Goal: Information Seeking & Learning: Compare options

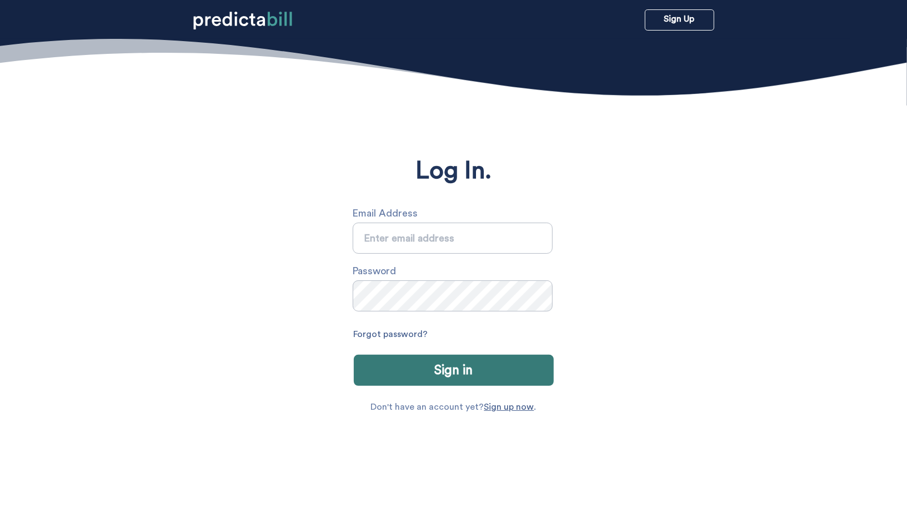
click at [463, 249] on input "text" at bounding box center [453, 238] width 200 height 31
type input "sarah.michalczuk@gmail.com"
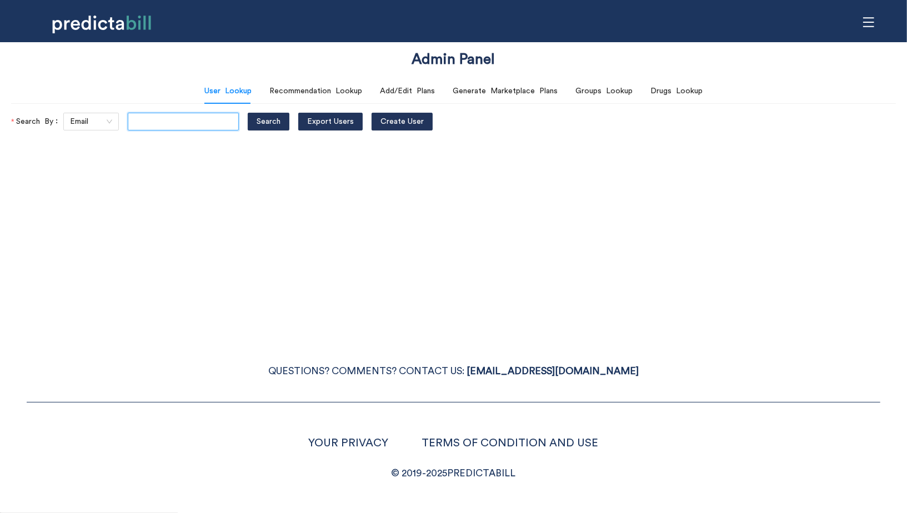
click at [147, 127] on input "text" at bounding box center [183, 122] width 111 height 18
type input "[EMAIL_ADDRESS][DOMAIN_NAME]"
click at [248, 113] on button "Search" at bounding box center [269, 122] width 42 height 18
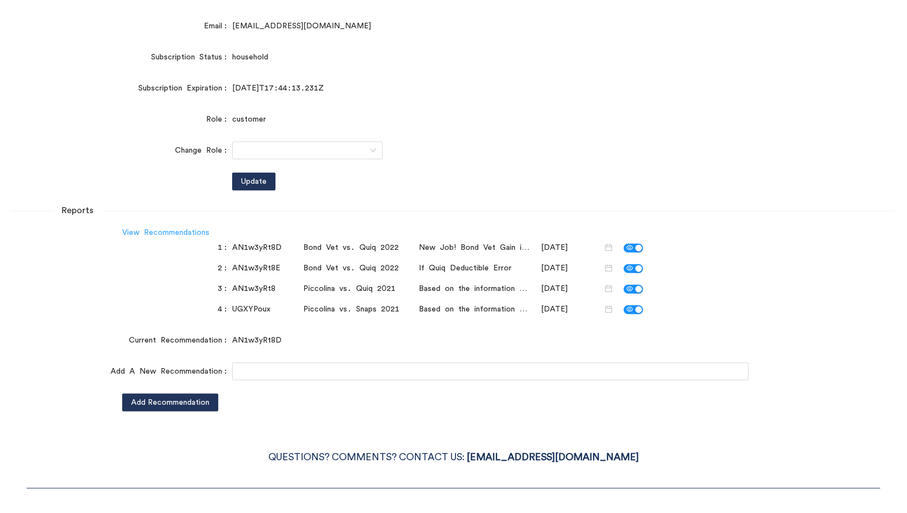
scroll to position [0, 0]
click at [172, 231] on link "View Recommendations" at bounding box center [165, 233] width 87 height 8
click at [148, 232] on link "View Recommendations" at bounding box center [165, 233] width 87 height 8
click at [196, 236] on link "View Recommendations" at bounding box center [165, 233] width 87 height 8
click at [171, 230] on link "View Recommendations" at bounding box center [165, 233] width 87 height 8
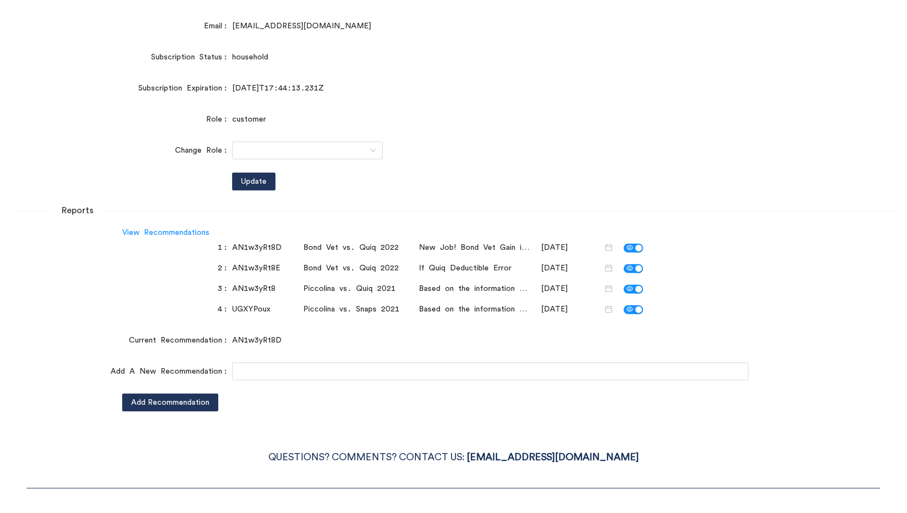
click at [249, 308] on div "UGXYPoux" at bounding box center [265, 309] width 67 height 12
drag, startPoint x: 249, startPoint y: 308, endPoint x: 248, endPoint y: 292, distance: 16.7
click at [248, 292] on div "1 AN1w3yRt8D Bond Vet vs. Quiq 2022 New Job! Bond Vet Gain in Coverage 01/18/20…" at bounding box center [453, 278] width 885 height 79
copy div "UGXYPoux"
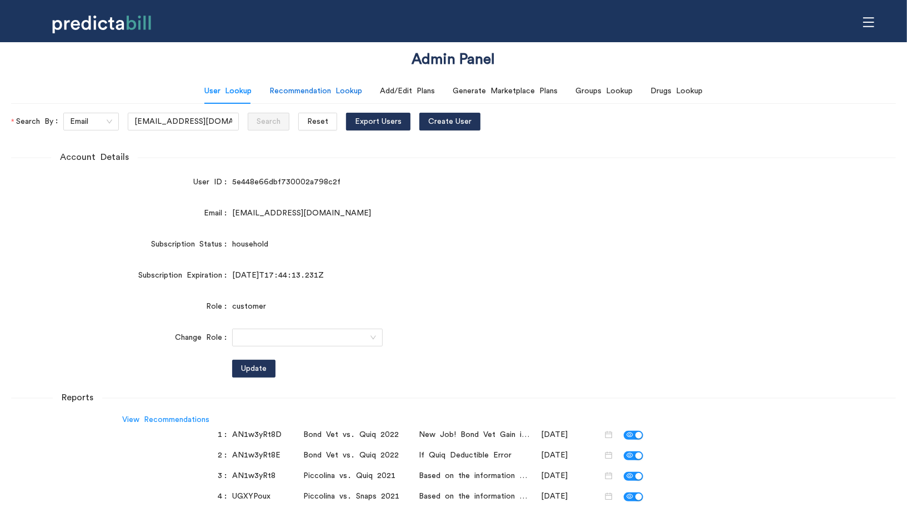
click at [345, 88] on div "Recommendation Lookup" at bounding box center [315, 91] width 93 height 12
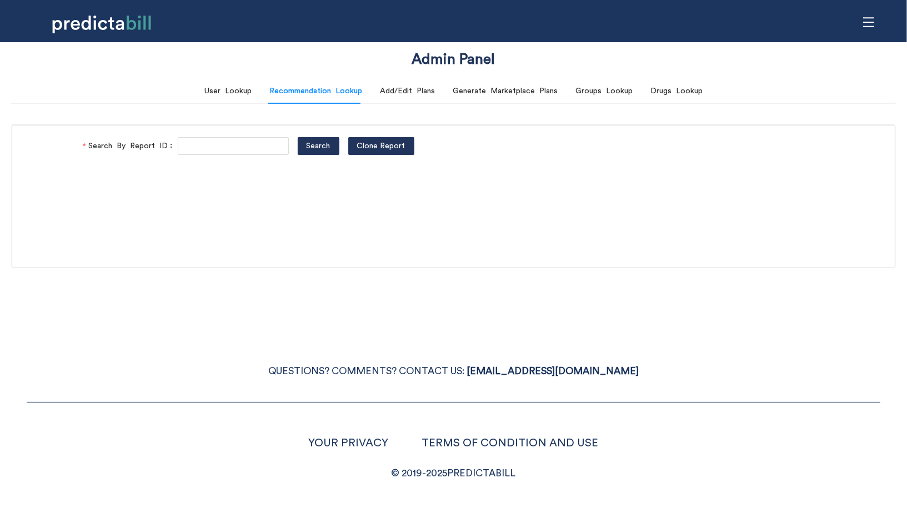
click at [228, 133] on div "Search By Report ID Search Clone Report" at bounding box center [453, 146] width 882 height 43
click at [228, 146] on input "Search By Report ID" at bounding box center [233, 146] width 111 height 18
paste input "UGXYPoux"
type input "UGXYPoux"
click at [298, 137] on button "Search" at bounding box center [319, 146] width 42 height 18
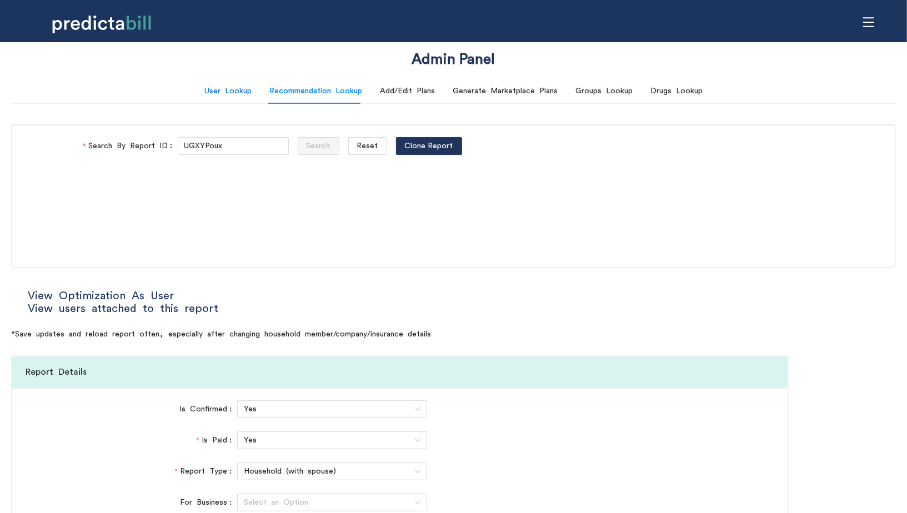
click at [244, 94] on div "User Lookup" at bounding box center [227, 91] width 47 height 12
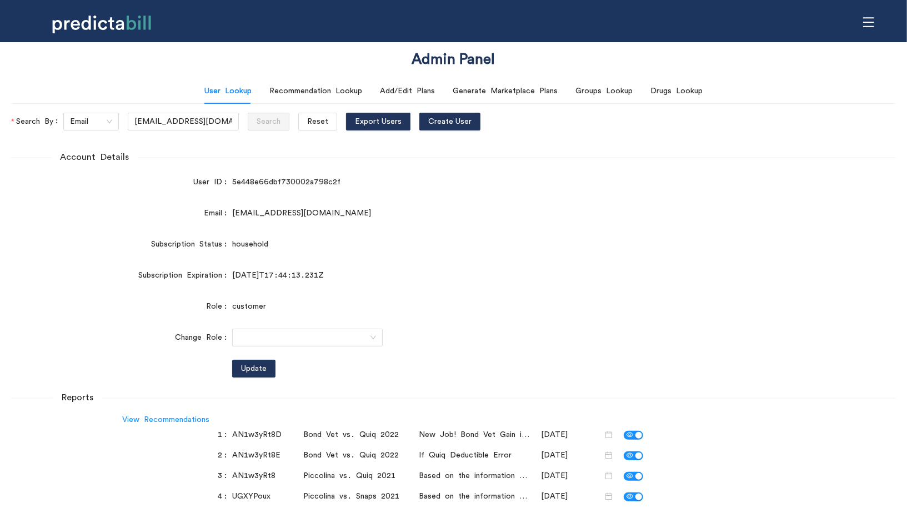
click at [244, 475] on div "AN1w3yRt8" at bounding box center [265, 476] width 67 height 12
copy div "AN1w3yRt8"
click at [317, 92] on div "Recommendation Lookup" at bounding box center [315, 91] width 93 height 12
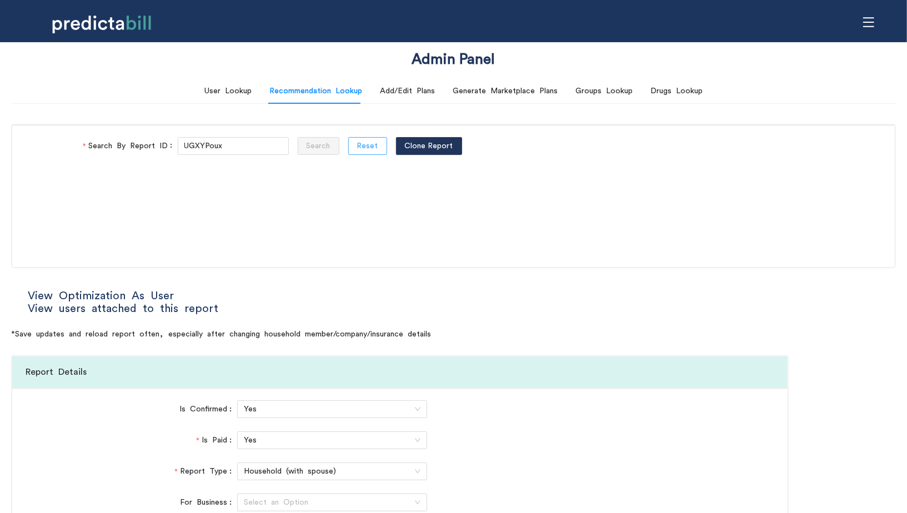
click at [357, 143] on span "Reset" at bounding box center [367, 146] width 21 height 12
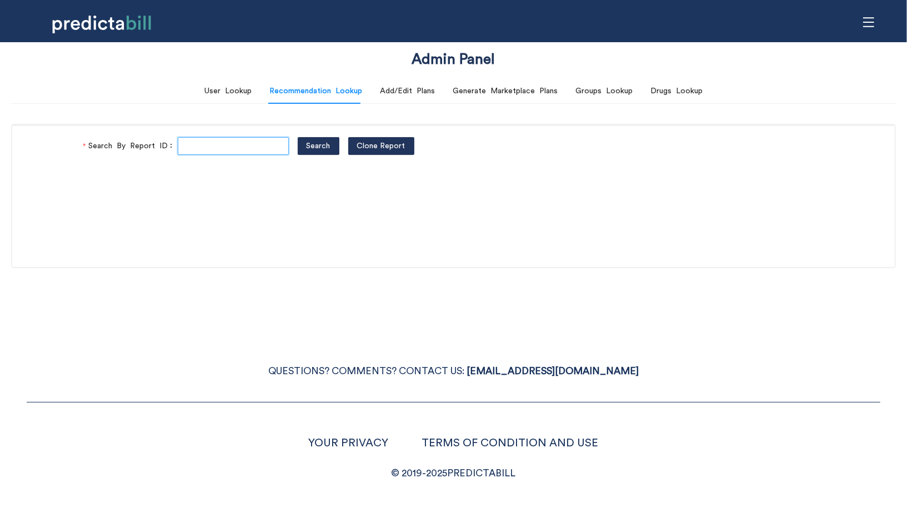
click at [228, 150] on input "Search By Report ID" at bounding box center [233, 146] width 111 height 18
paste input "AN1w3yRt8"
type input "AN1w3yRt8"
click at [298, 137] on button "Search" at bounding box center [319, 146] width 42 height 18
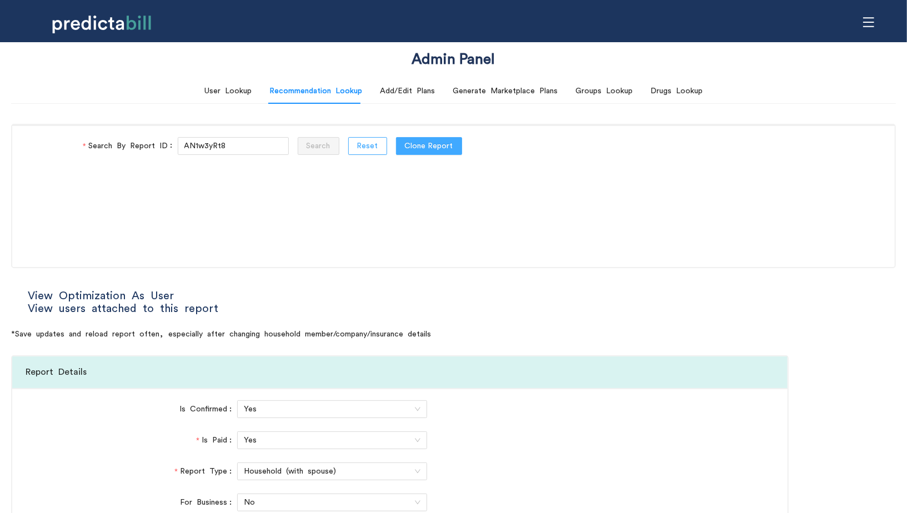
click at [356, 150] on button "Reset" at bounding box center [367, 146] width 39 height 18
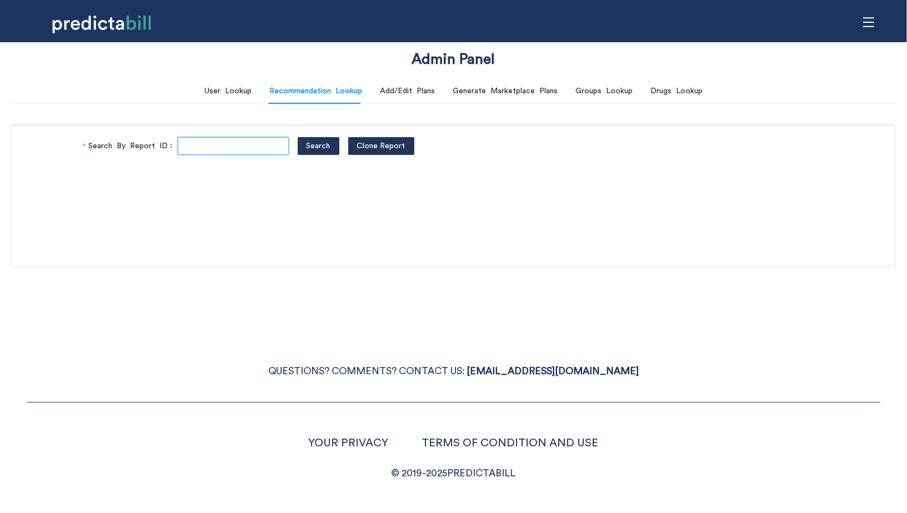
click at [208, 147] on input "Search By Report ID" at bounding box center [233, 146] width 111 height 18
paste input "AN1w3yRt8D"
type input "AN1w3yRt8D"
click at [298, 137] on button "Search" at bounding box center [319, 146] width 42 height 18
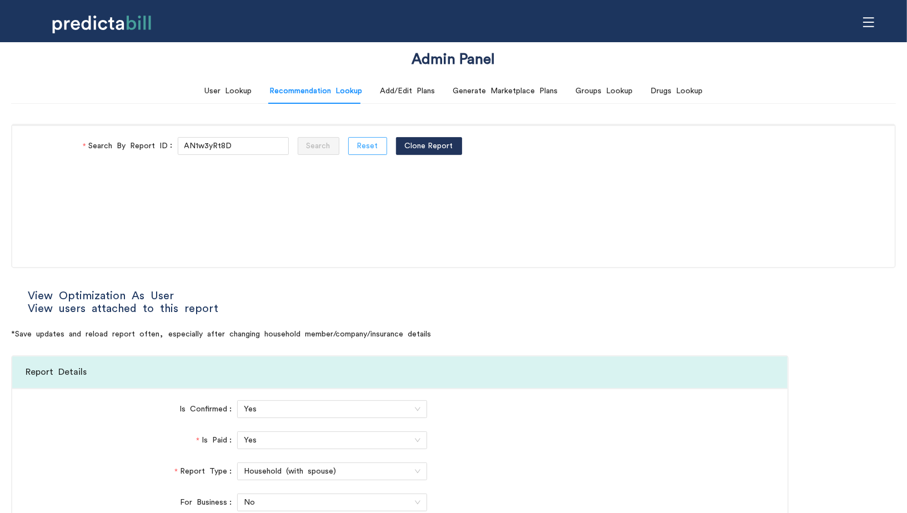
click at [357, 144] on span "Reset" at bounding box center [367, 146] width 21 height 12
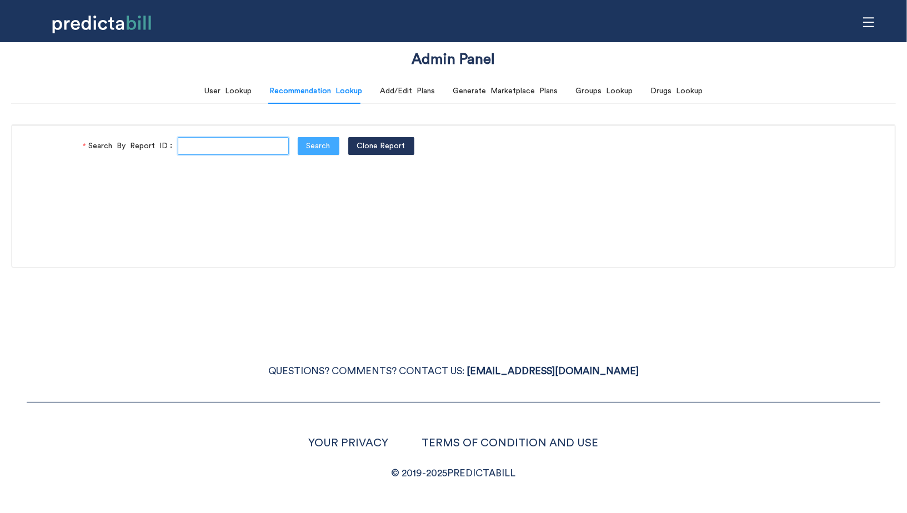
click at [227, 144] on input "Search By Report ID" at bounding box center [233, 146] width 111 height 18
paste input "AN1w3yRt8E"
type input "AN1w3yRt8E"
click at [298, 137] on button "Search" at bounding box center [319, 146] width 42 height 18
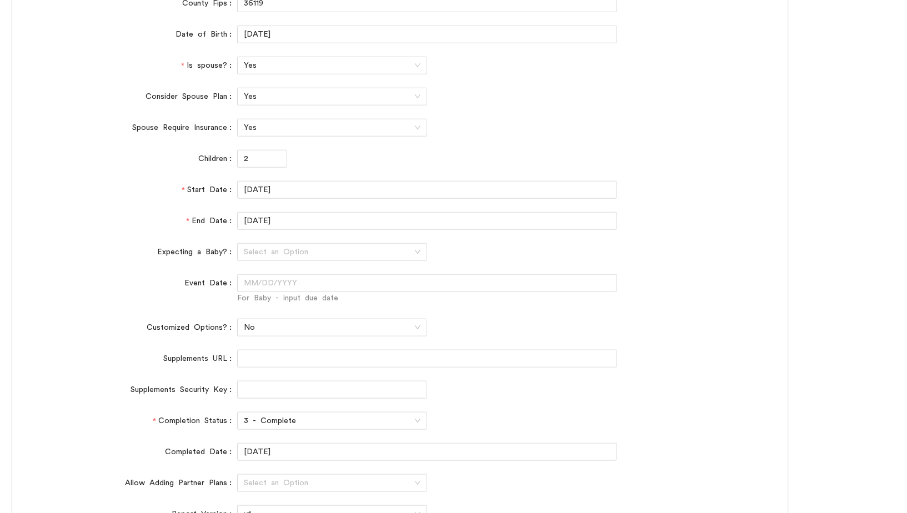
scroll to position [563, 0]
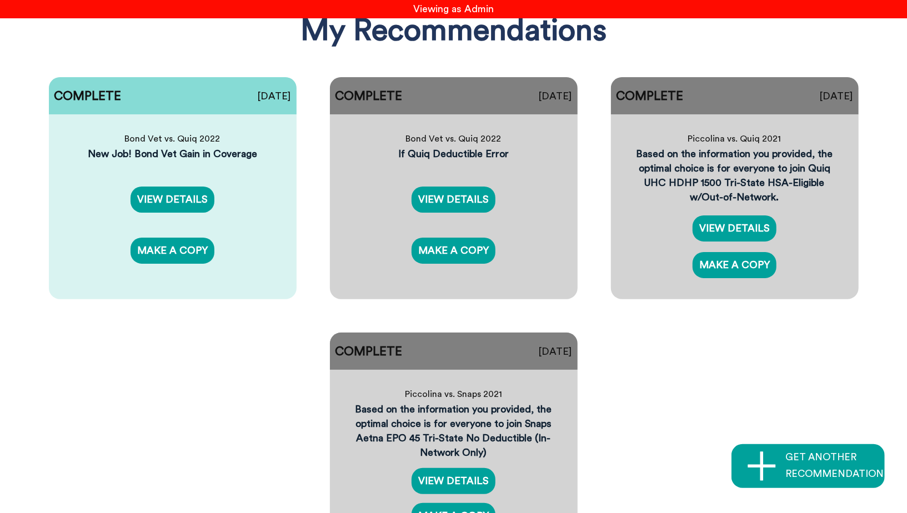
scroll to position [59, 0]
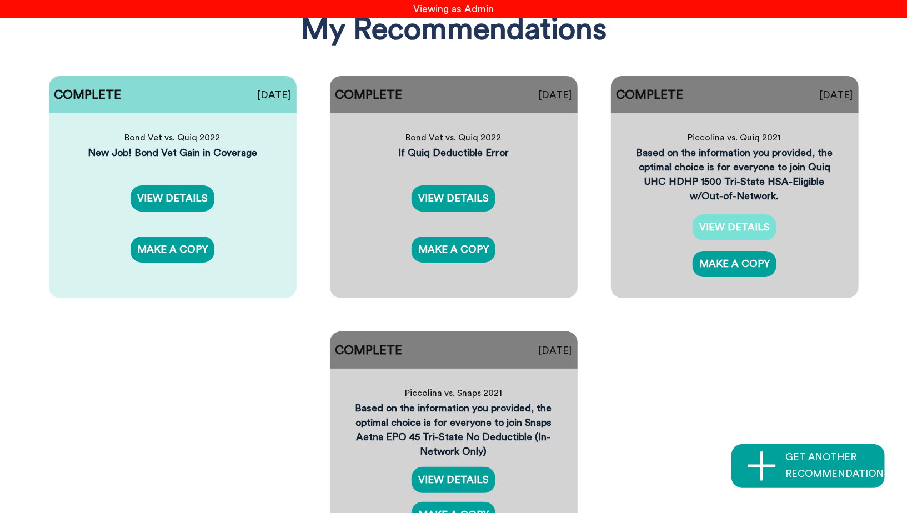
click at [753, 228] on link "VIEW DETAILS" at bounding box center [734, 227] width 84 height 26
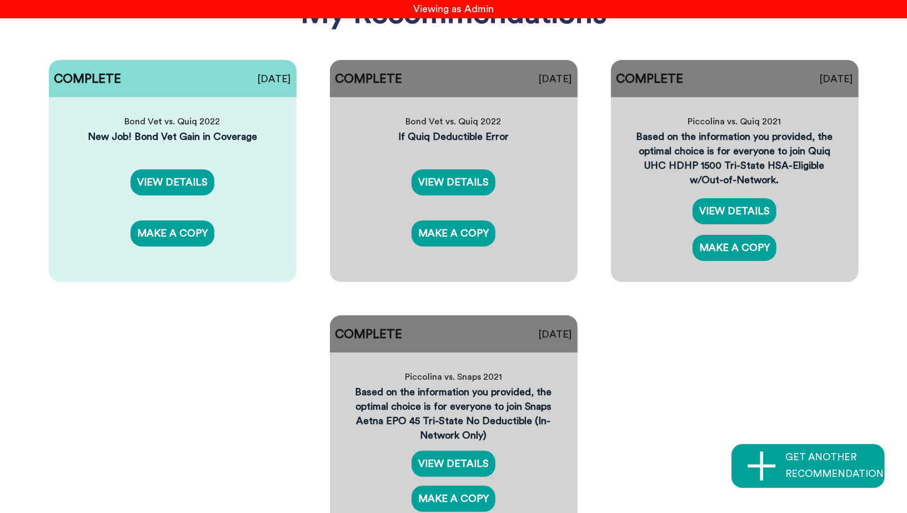
scroll to position [78, 0]
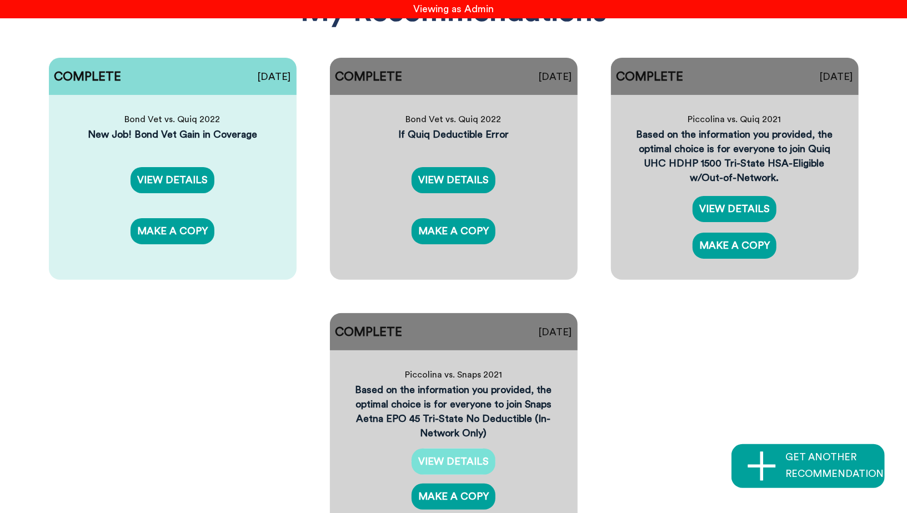
click at [448, 463] on link "VIEW DETAILS" at bounding box center [453, 462] width 84 height 26
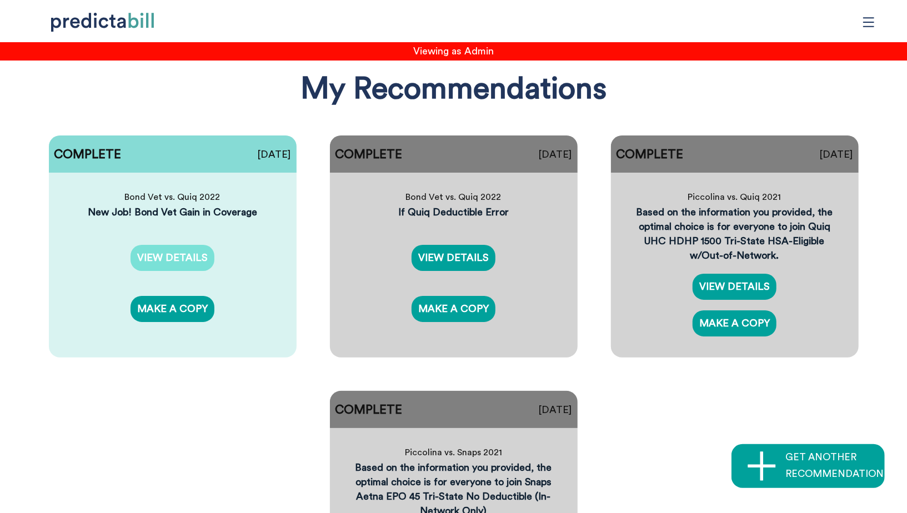
click at [192, 259] on link "VIEW DETAILS" at bounding box center [172, 258] width 84 height 26
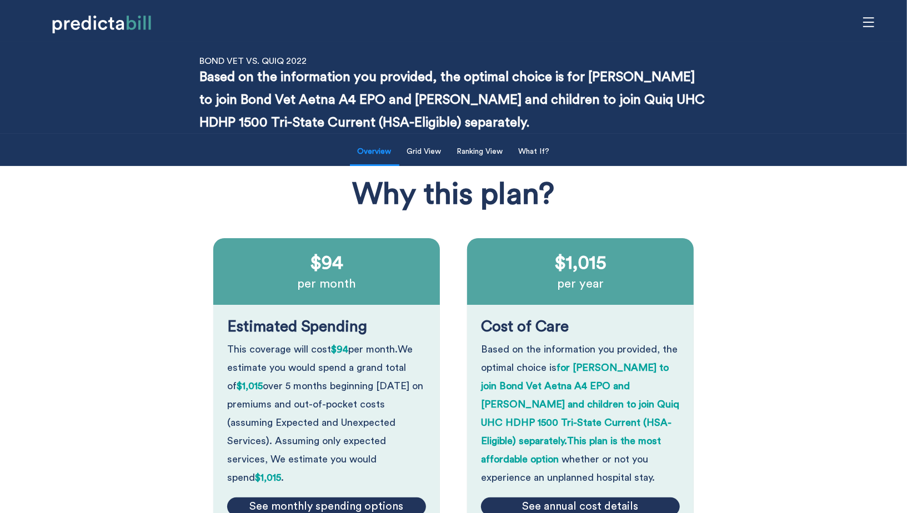
click at [429, 163] on li "Grid View" at bounding box center [424, 152] width 50 height 27
click at [429, 157] on button "Grid View" at bounding box center [424, 151] width 48 height 23
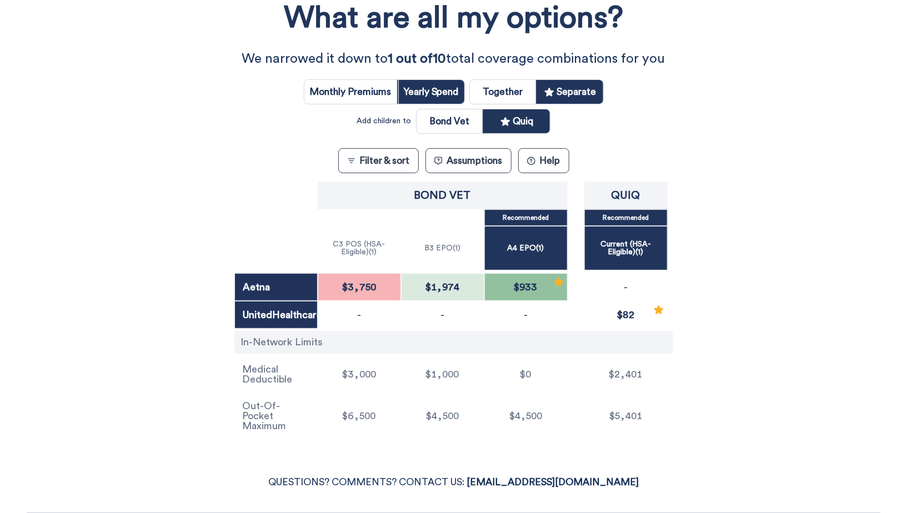
scroll to position [182, 0]
click at [530, 94] on input "radio" at bounding box center [503, 93] width 66 height 24
radio input "true"
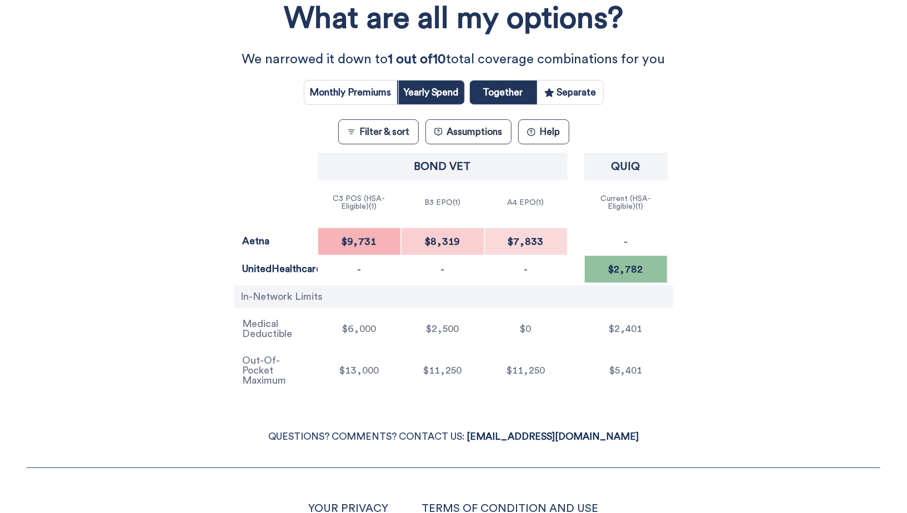
click at [590, 94] on input "radio" at bounding box center [570, 93] width 66 height 24
radio input "true"
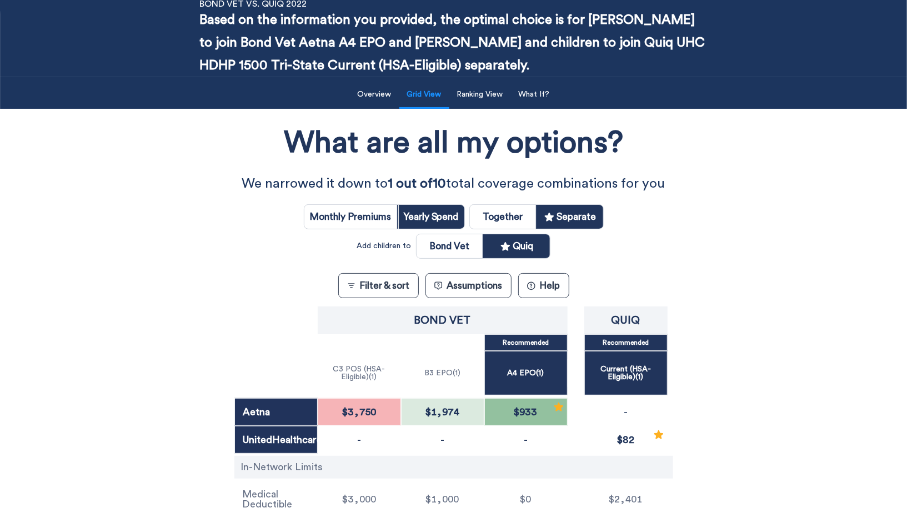
scroll to position [58, 0]
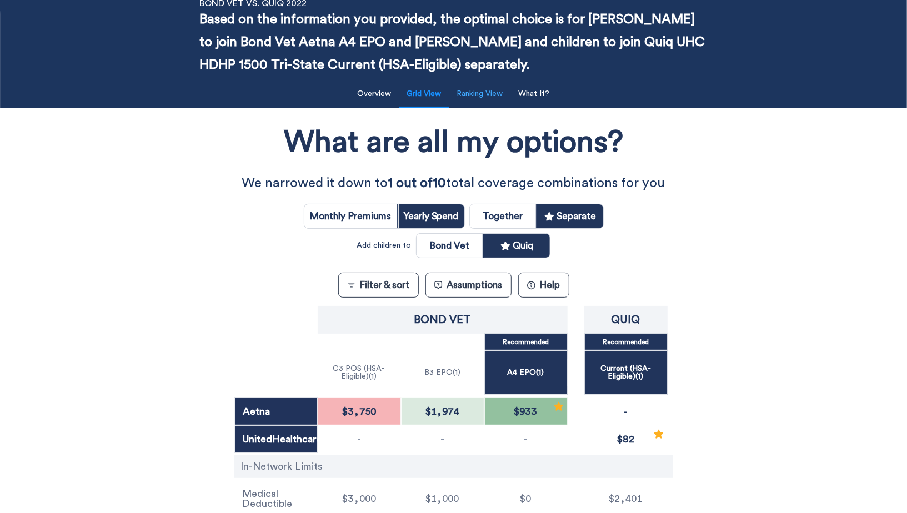
click at [462, 97] on button "Ranking View" at bounding box center [479, 94] width 59 height 23
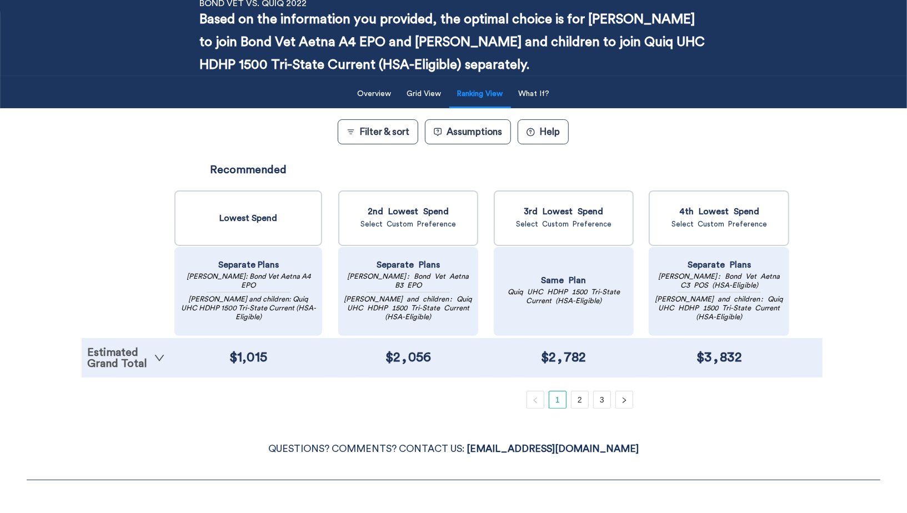
click at [154, 358] on link "Estimated Grand Total" at bounding box center [126, 358] width 78 height 22
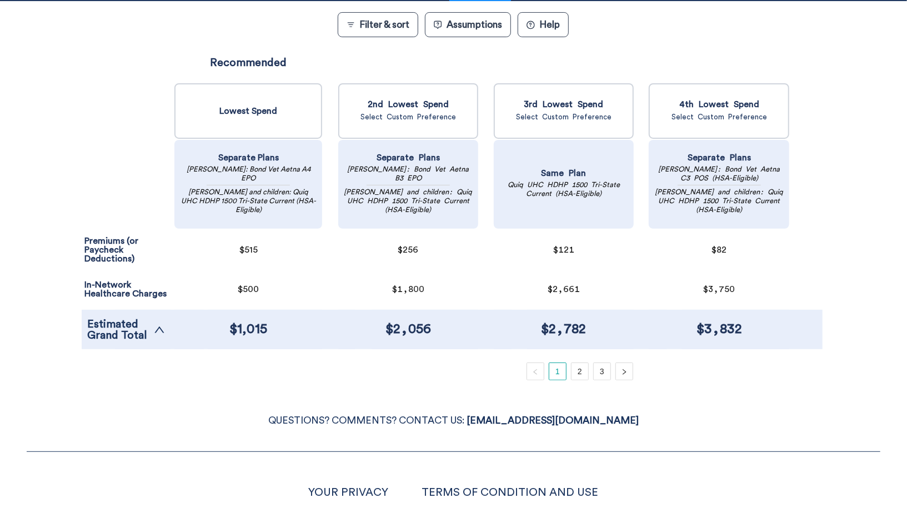
scroll to position [165, 0]
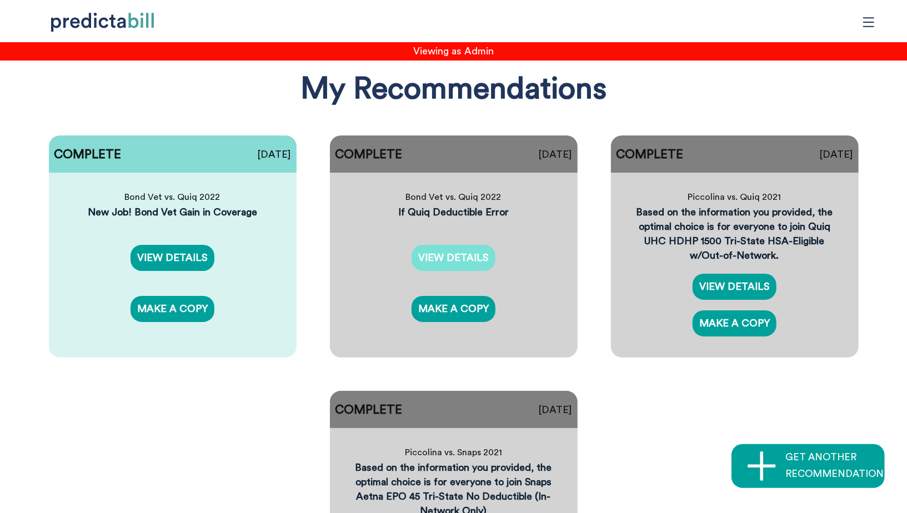
click at [459, 255] on link "VIEW DETAILS" at bounding box center [453, 258] width 84 height 26
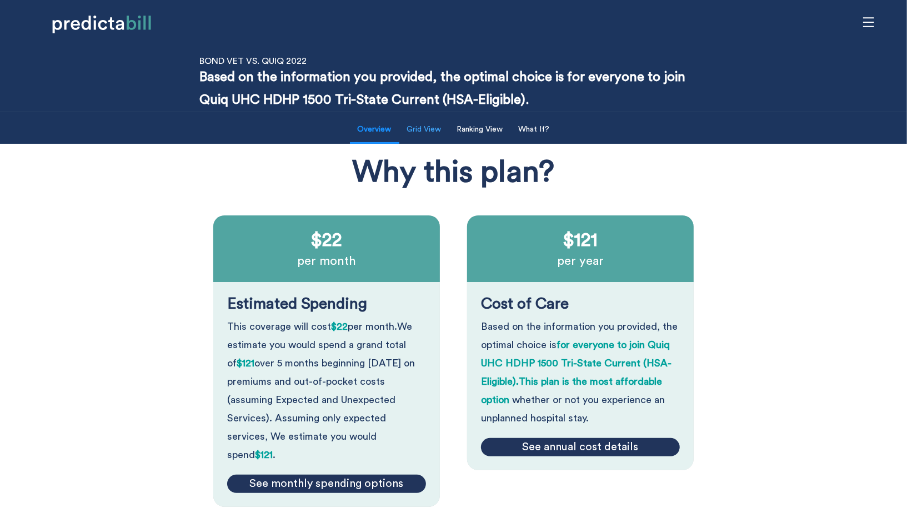
click at [430, 130] on button "Grid View" at bounding box center [424, 129] width 48 height 23
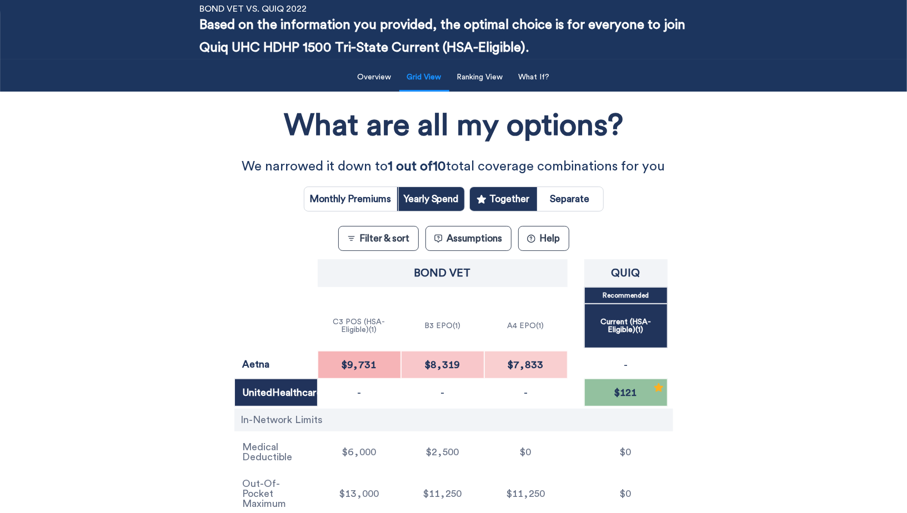
scroll to position [47, 0]
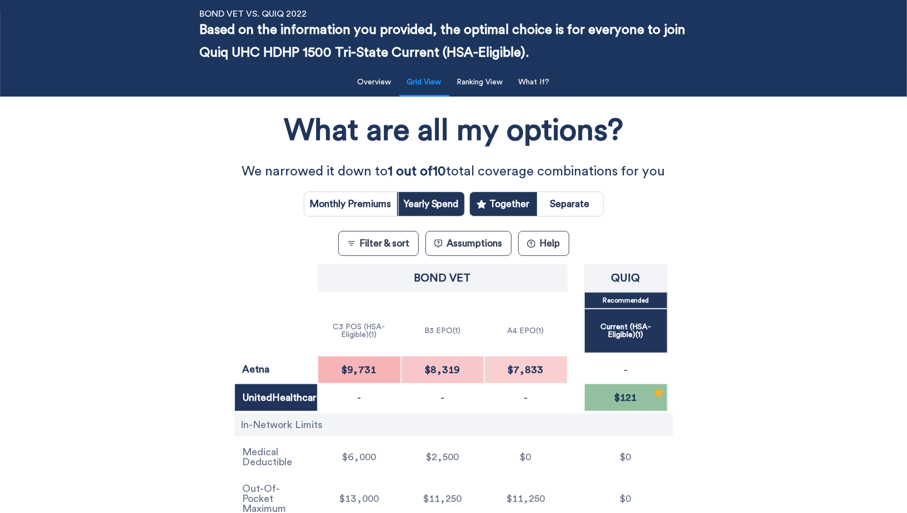
click at [565, 197] on input "radio" at bounding box center [570, 204] width 66 height 24
radio input "true"
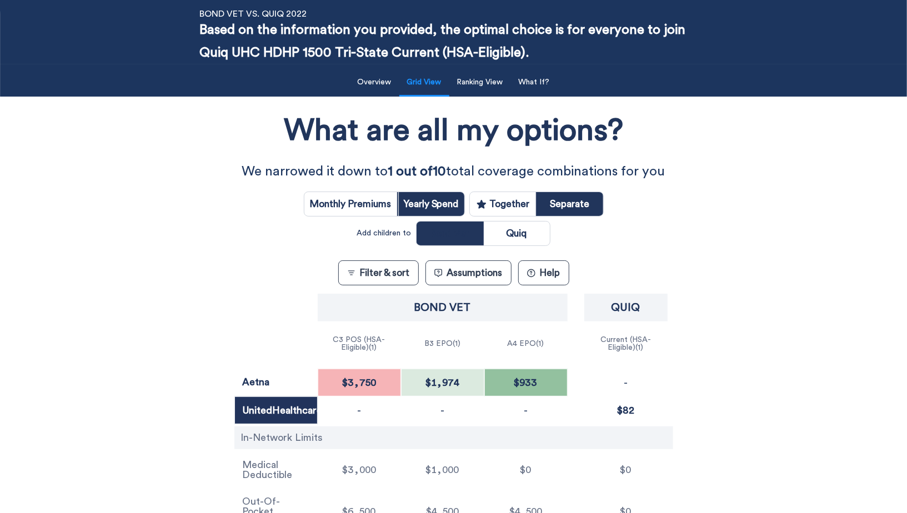
click at [527, 198] on input "radio" at bounding box center [503, 204] width 66 height 24
radio input "true"
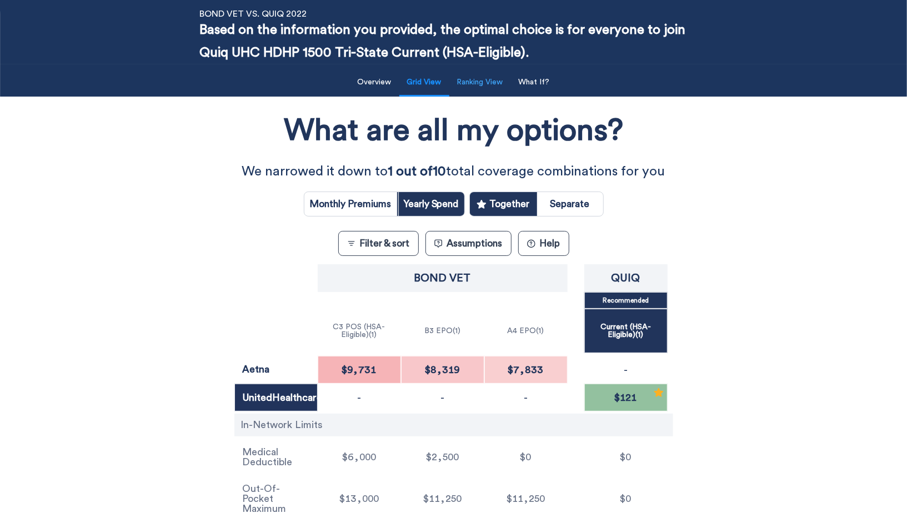
click at [488, 80] on button "Ranking View" at bounding box center [479, 82] width 59 height 23
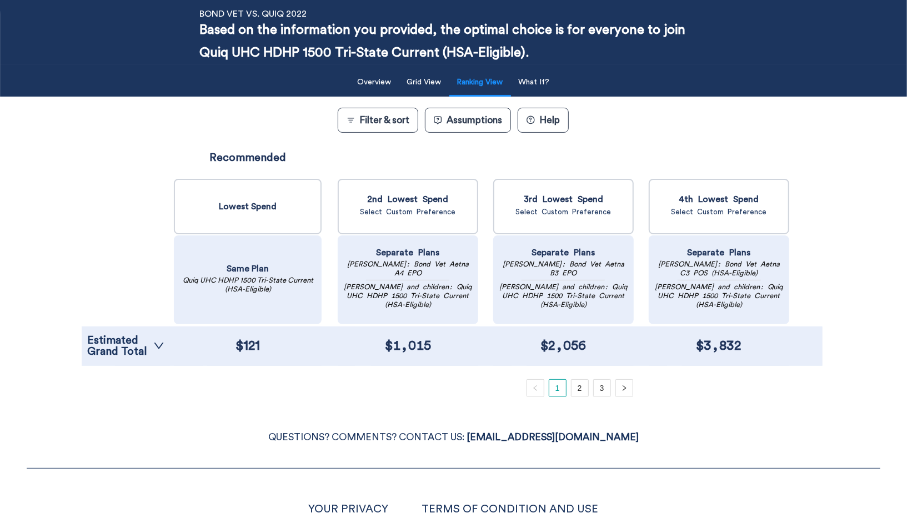
click at [135, 327] on div "Estimated Grand Total" at bounding box center [126, 346] width 88 height 39
click at [135, 339] on link "Estimated Grand Total" at bounding box center [125, 346] width 77 height 22
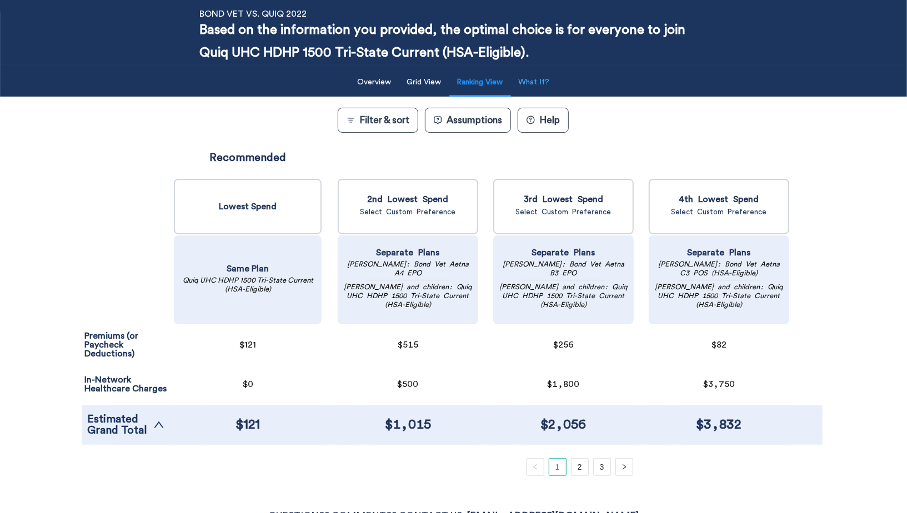
click at [543, 81] on button "What If?" at bounding box center [534, 82] width 44 height 23
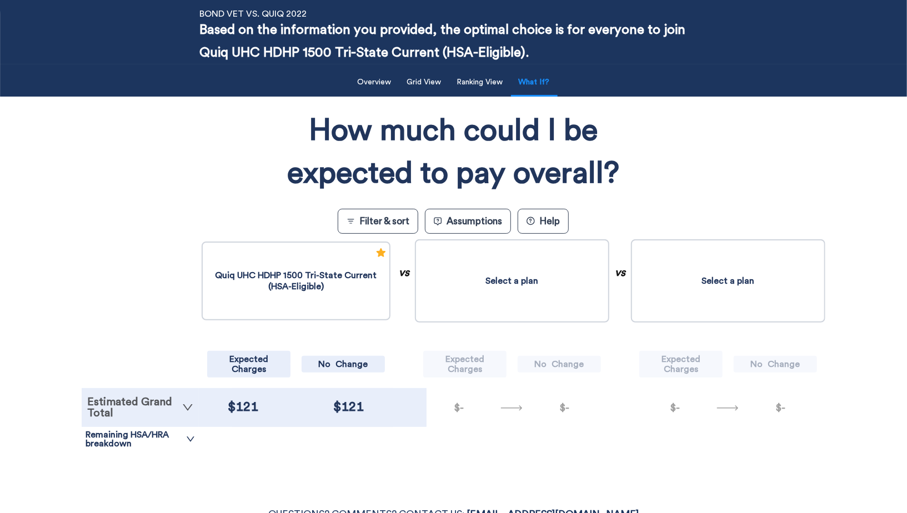
click at [137, 406] on link "Estimated Grand Total" at bounding box center [140, 407] width 106 height 22
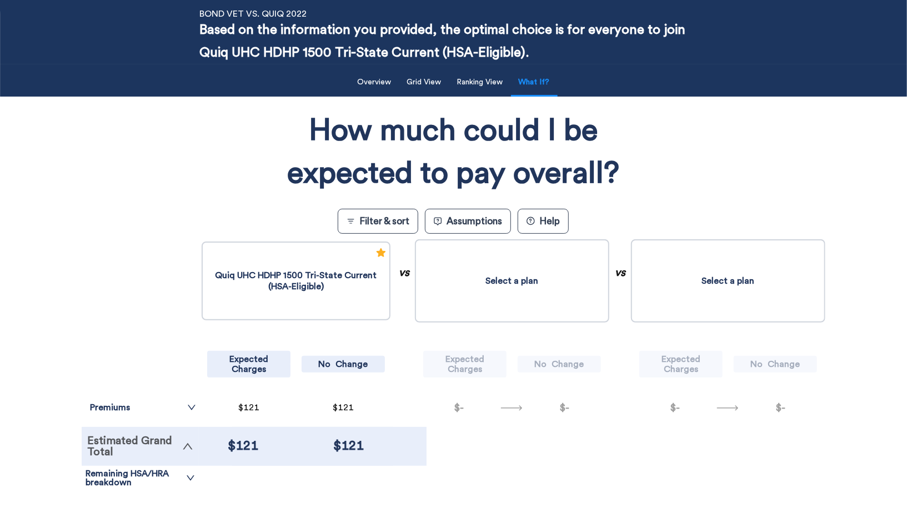
click at [137, 406] on link "Premiums" at bounding box center [143, 407] width 106 height 9
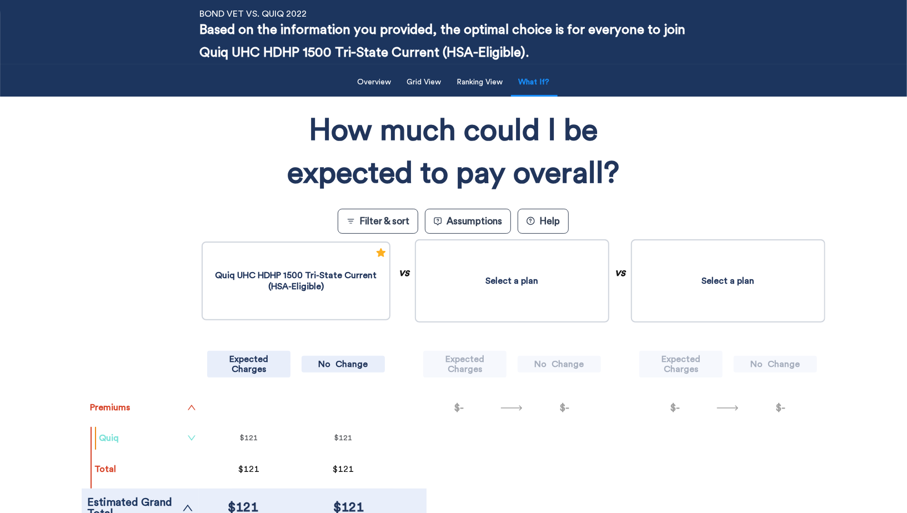
click at [133, 436] on link "Quiq" at bounding box center [147, 438] width 97 height 9
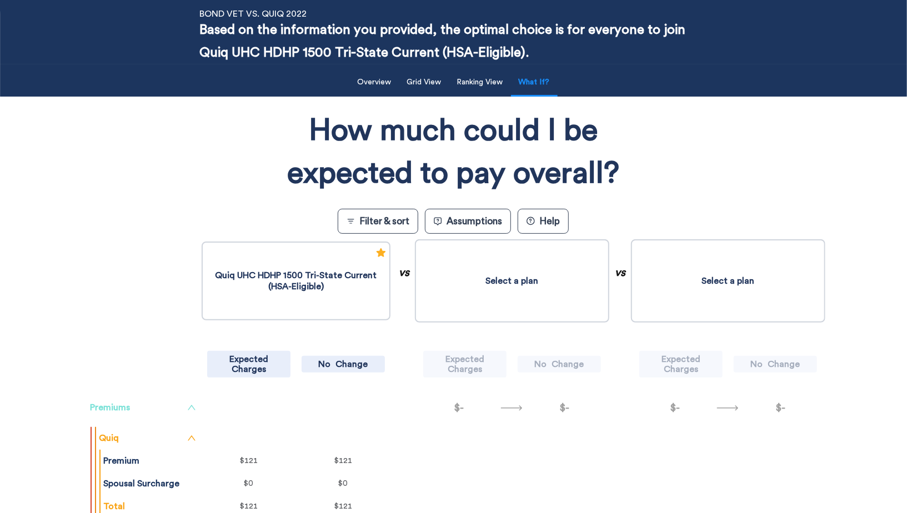
click at [187, 406] on link "Premiums" at bounding box center [143, 407] width 106 height 9
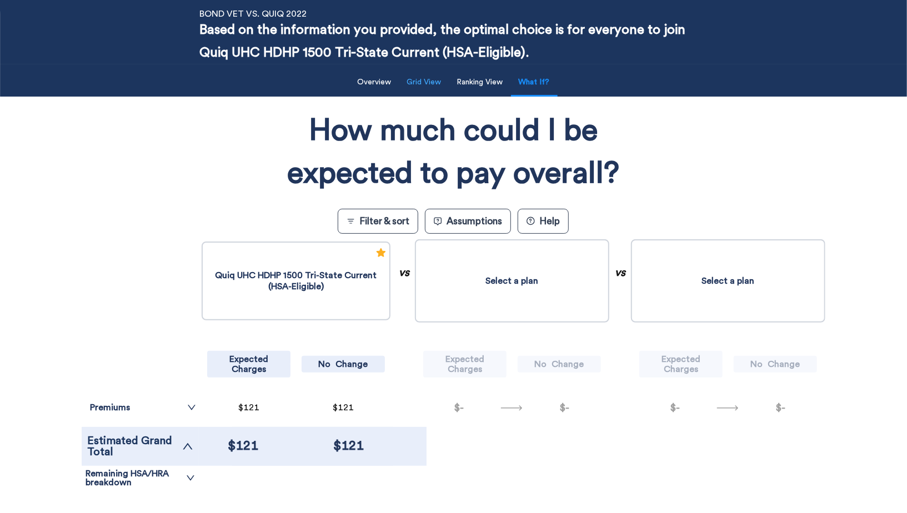
click at [435, 73] on button "Grid View" at bounding box center [424, 82] width 48 height 23
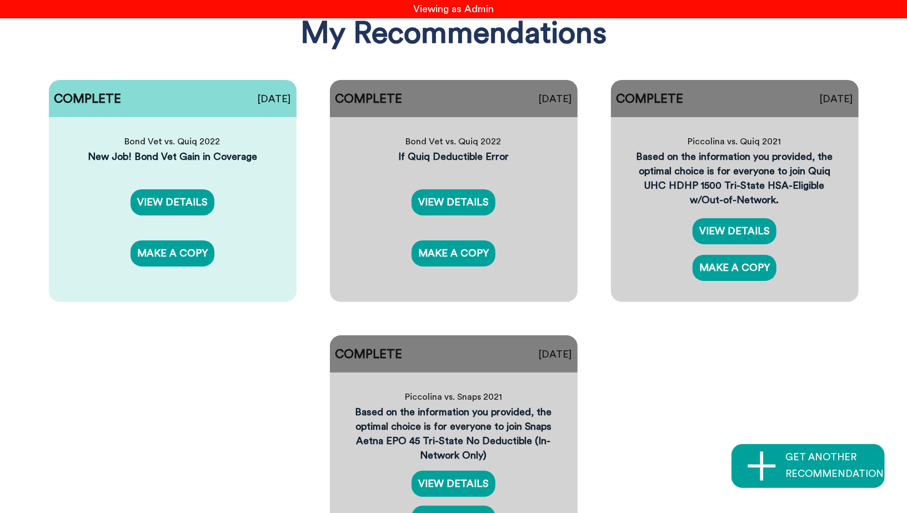
scroll to position [56, 0]
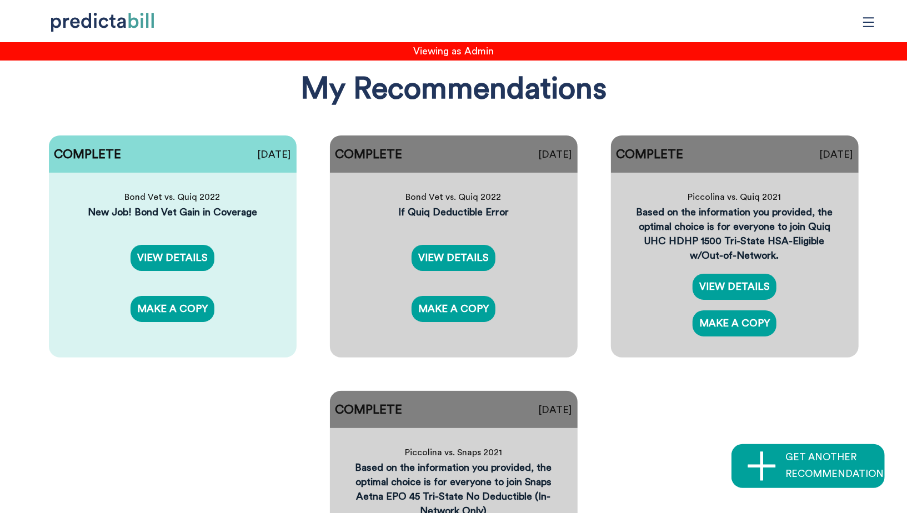
click at [646, 237] on div "Based on the information you provided, the optimal choice is for everyone to jo…" at bounding box center [734, 234] width 201 height 58
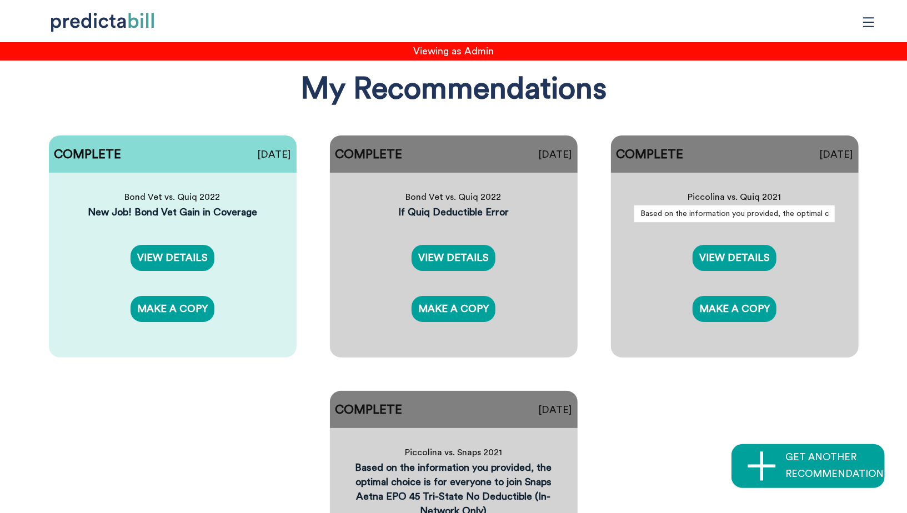
scroll to position [0, 320]
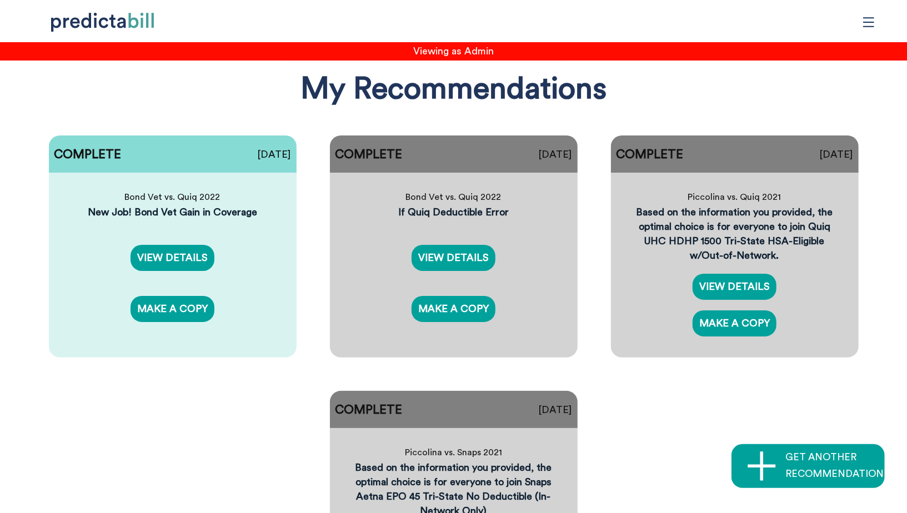
click at [620, 248] on div "Piccolina vs. Quiq 2021 Based on the information you provided, the optimal choi…" at bounding box center [735, 270] width 248 height 194
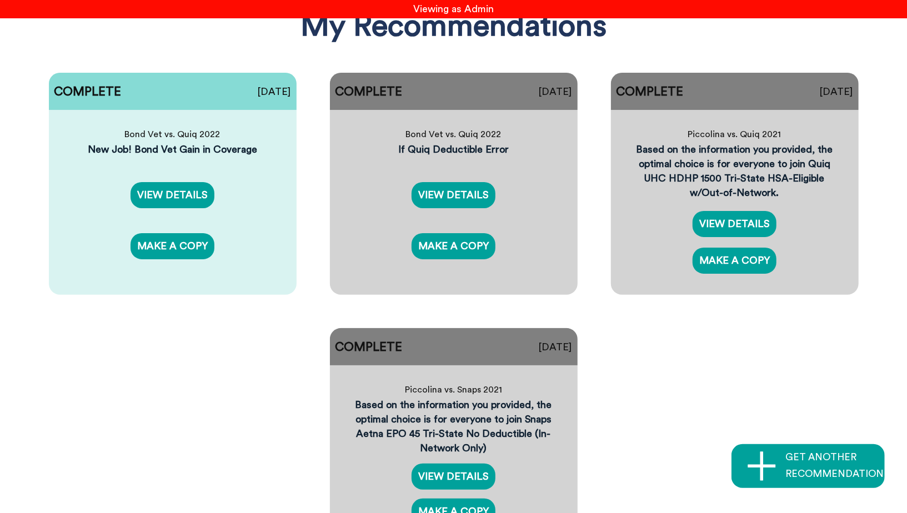
click at [277, 370] on div "COMPLETE 01/18/2022 Bond Vet vs. Quiq 2022 New Job! Bond Vet Gain in Coverage V…" at bounding box center [453, 311] width 885 height 511
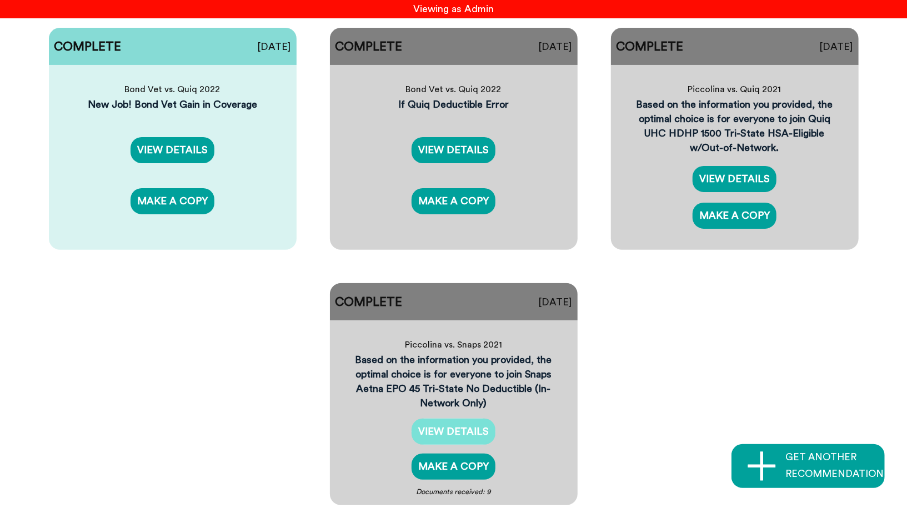
scroll to position [108, 0]
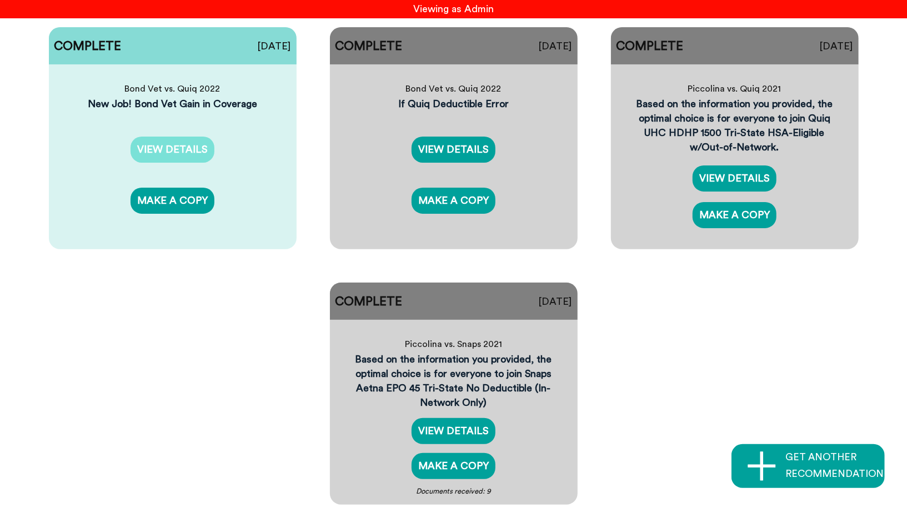
click at [175, 150] on link "VIEW DETAILS" at bounding box center [172, 150] width 84 height 26
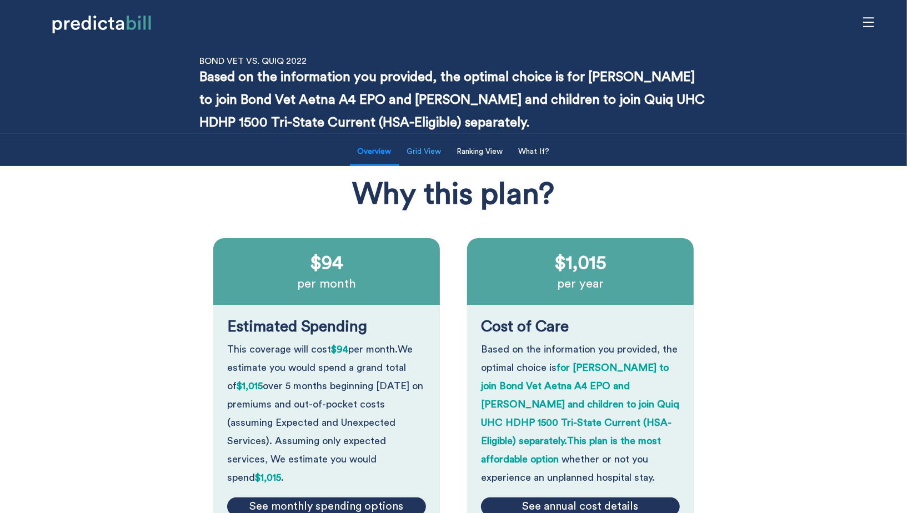
click at [432, 158] on button "Grid View" at bounding box center [424, 151] width 48 height 23
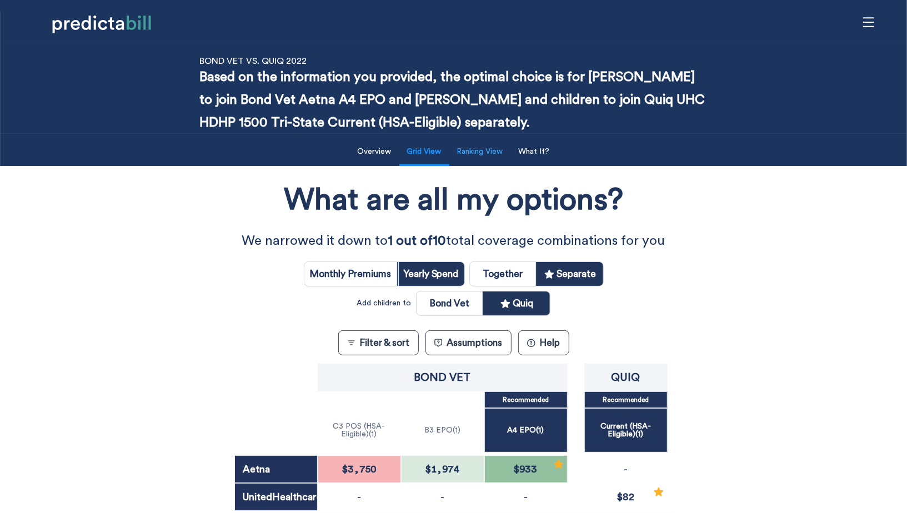
click at [489, 154] on button "Ranking View" at bounding box center [479, 151] width 59 height 23
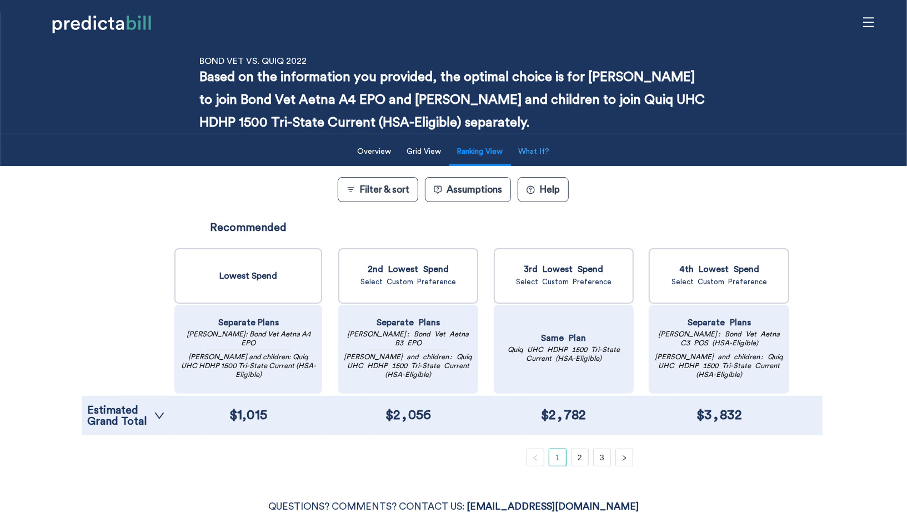
click at [530, 154] on button "What If?" at bounding box center [534, 151] width 44 height 23
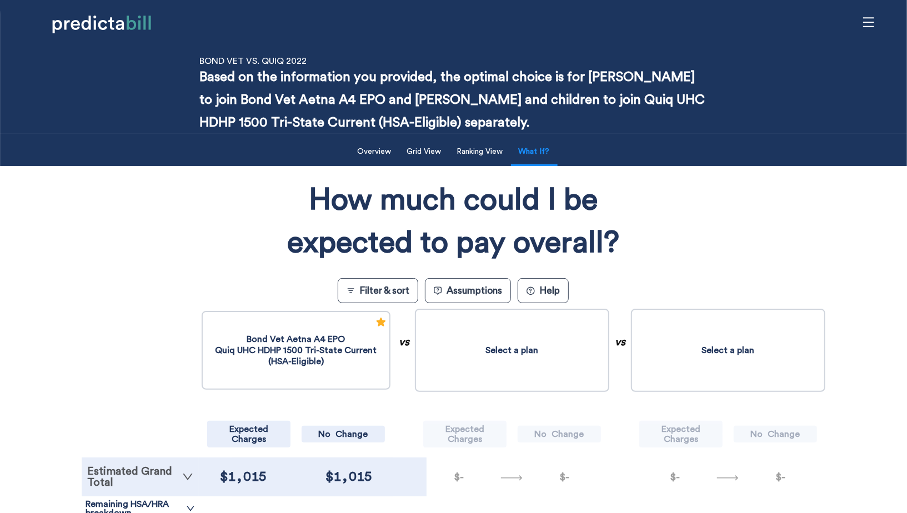
click at [142, 482] on link "Estimated Grand Total" at bounding box center [140, 477] width 106 height 22
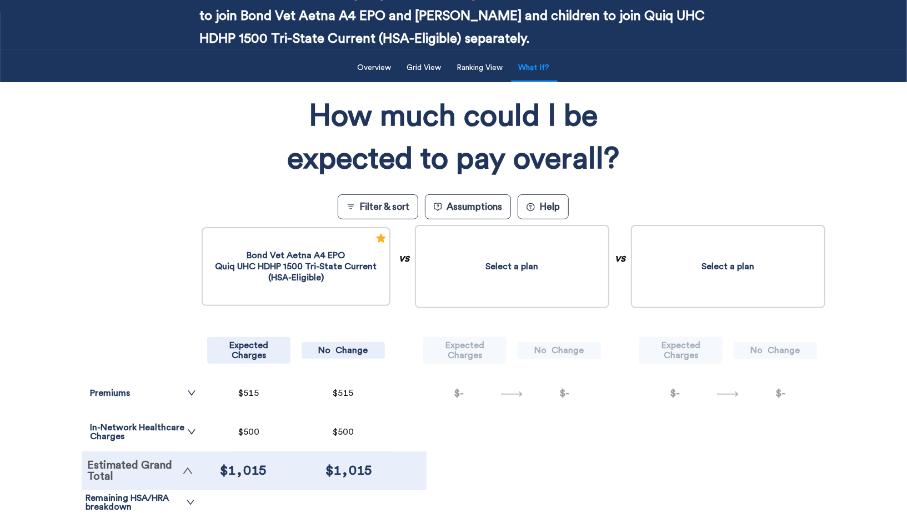
scroll to position [142, 0]
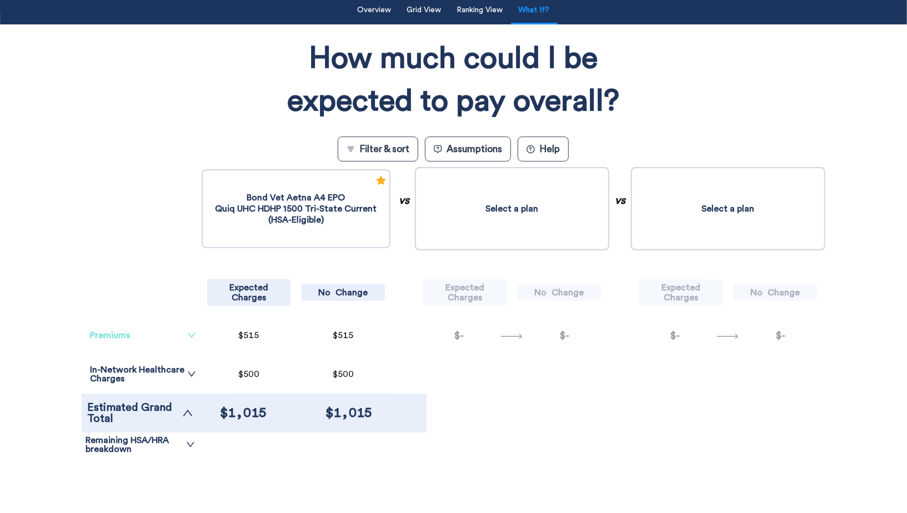
click at [141, 331] on link "Premiums" at bounding box center [143, 335] width 106 height 9
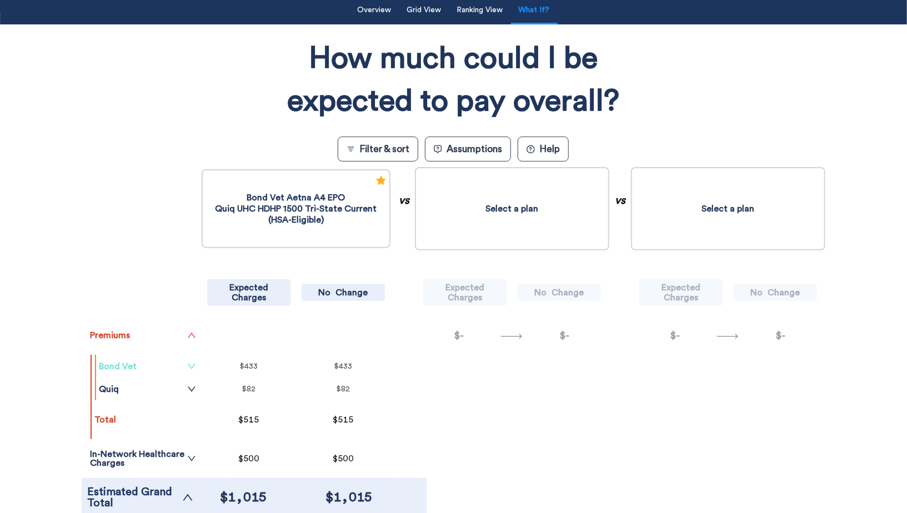
click at [169, 368] on link "Bond Vet" at bounding box center [147, 366] width 97 height 9
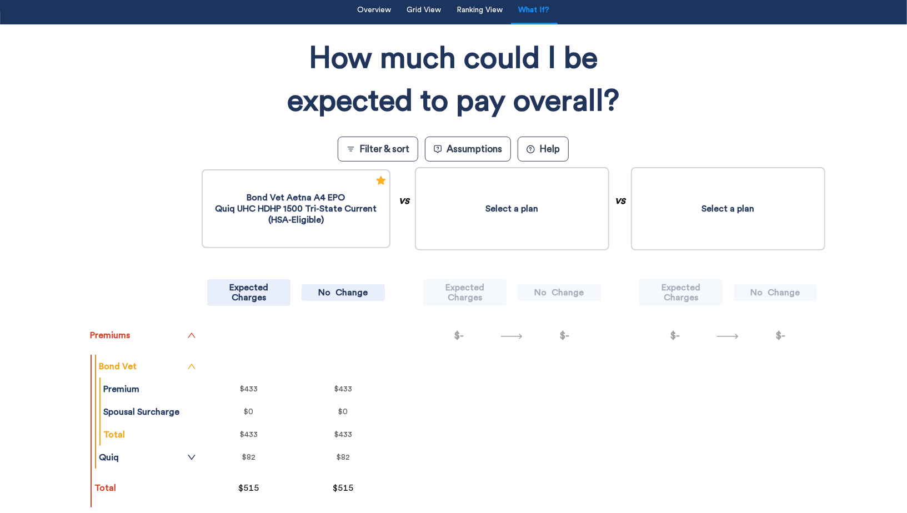
click at [173, 383] on tr "Premium" at bounding box center [150, 389] width 98 height 23
click at [173, 368] on link "Bond Vet" at bounding box center [147, 366] width 97 height 9
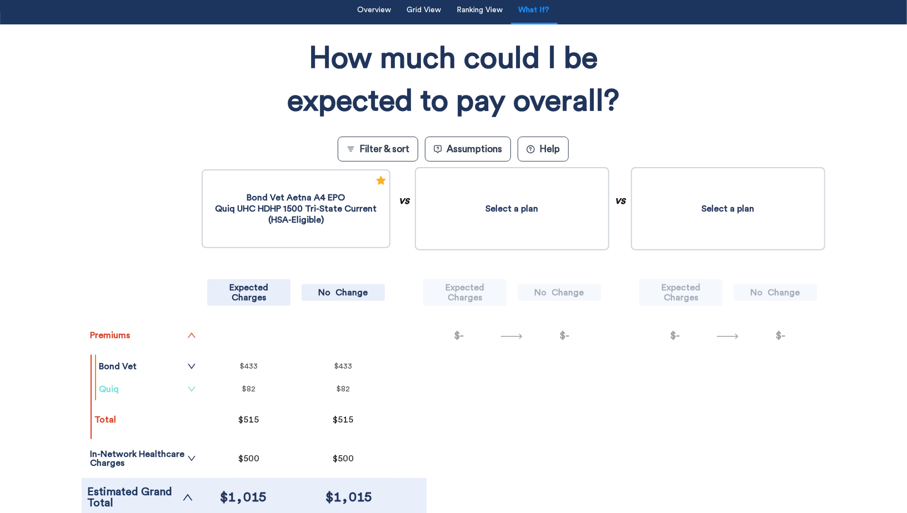
click at [175, 385] on link "Quiq" at bounding box center [147, 389] width 97 height 9
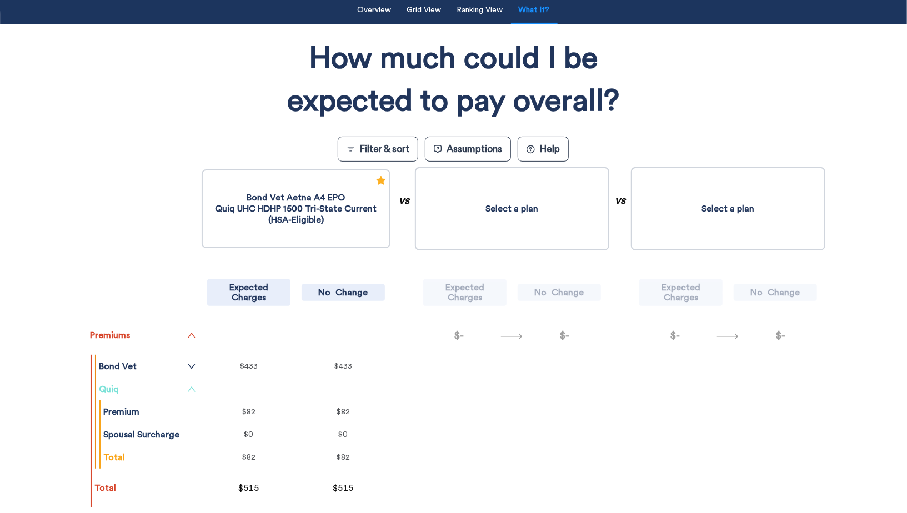
click at [175, 385] on link "Quiq" at bounding box center [147, 389] width 97 height 9
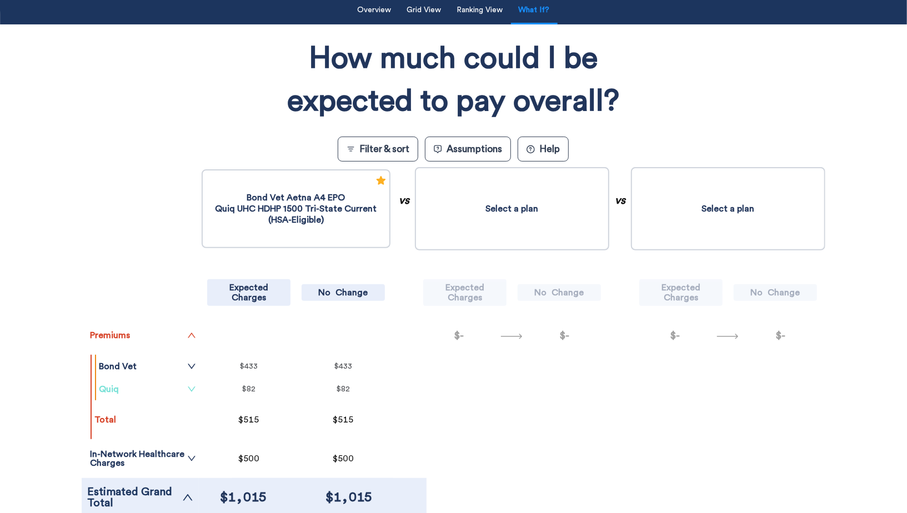
scroll to position [0, 0]
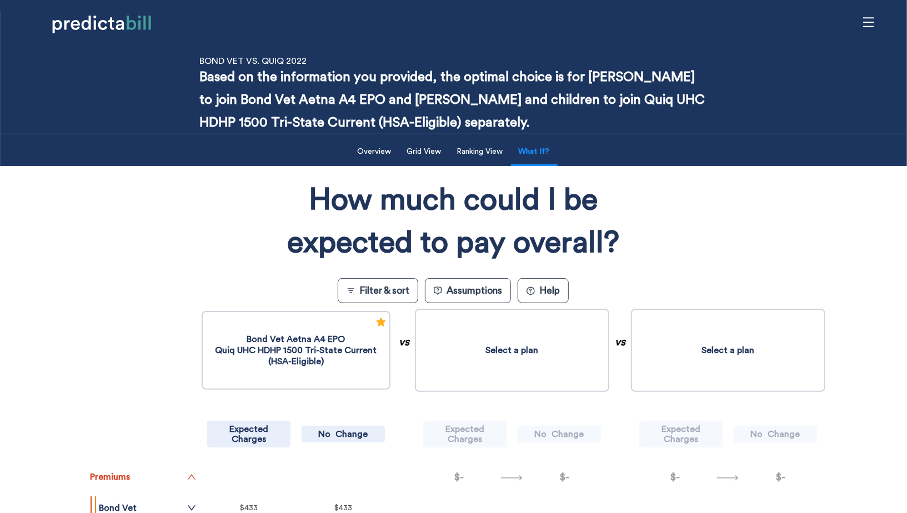
click at [437, 164] on li "Grid View" at bounding box center [424, 152] width 50 height 27
click at [434, 158] on button "Grid View" at bounding box center [424, 151] width 48 height 23
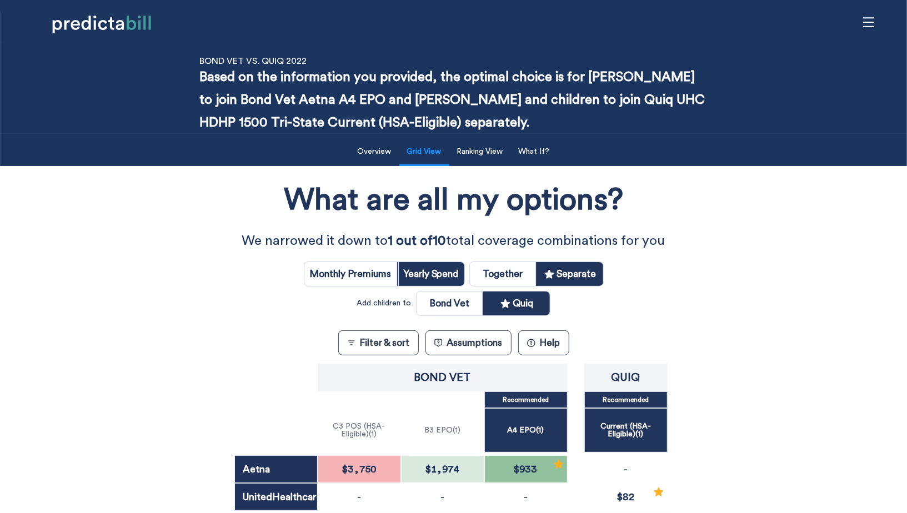
click at [127, 274] on div "What are all my options? We narrowed it down to 1 out of 10 total coverage comb…" at bounding box center [454, 398] width 816 height 453
click at [486, 155] on button "Ranking View" at bounding box center [479, 151] width 59 height 23
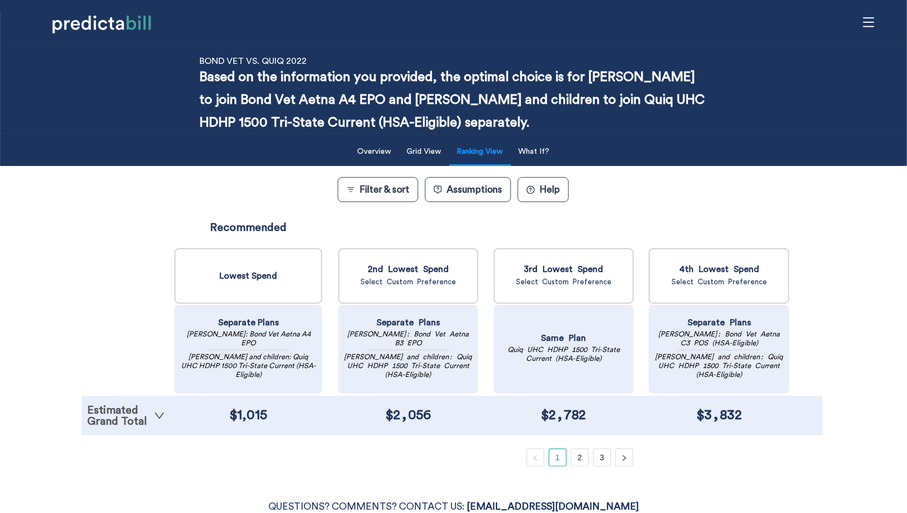
click at [132, 409] on link "Estimated Grand Total" at bounding box center [126, 416] width 78 height 22
